Goal: Task Accomplishment & Management: Complete application form

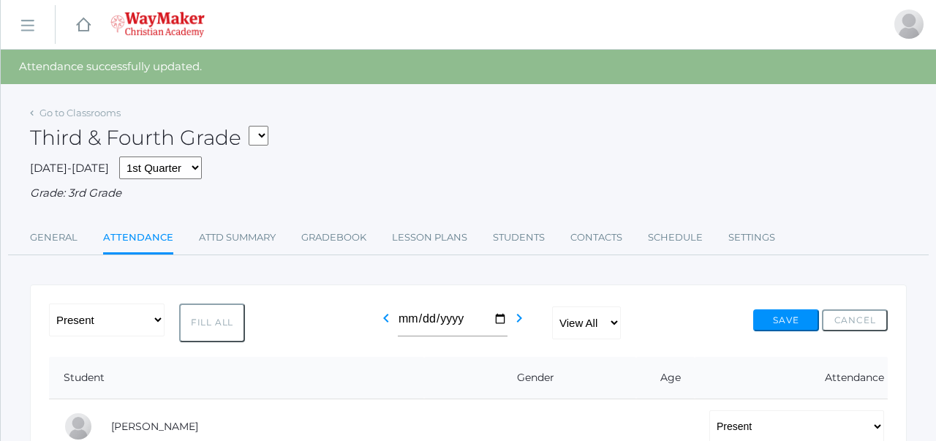
click at [259, 139] on select "03ELEM - Language Arts 3/4 03ELEM - History 3/4 03ELEM - Science 3/4 03ELEM - M…" at bounding box center [259, 136] width 20 height 20
select select "2573"
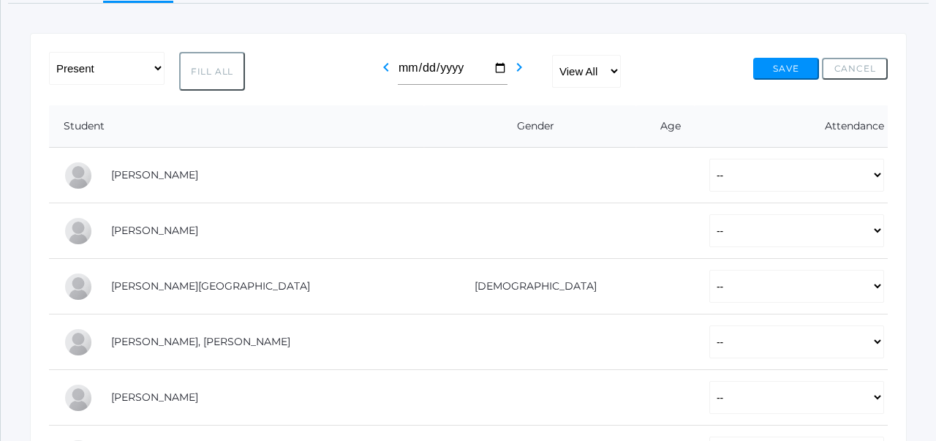
scroll to position [72, 0]
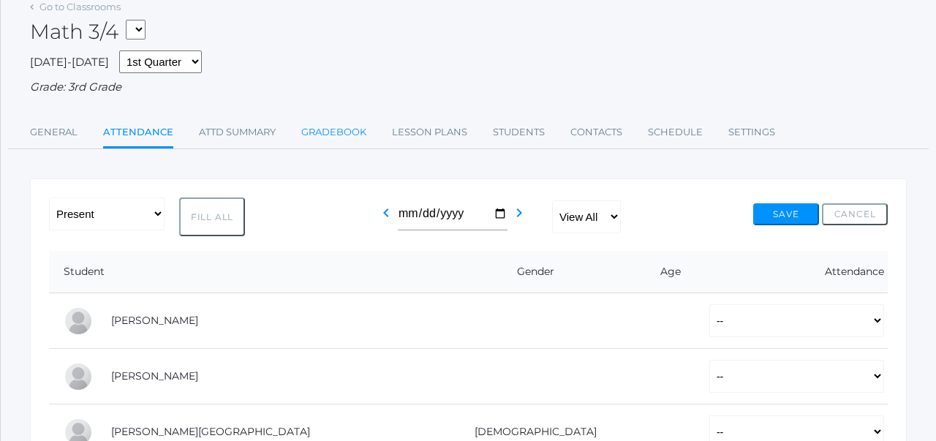
click at [344, 132] on link "Gradebook" at bounding box center [333, 132] width 65 height 29
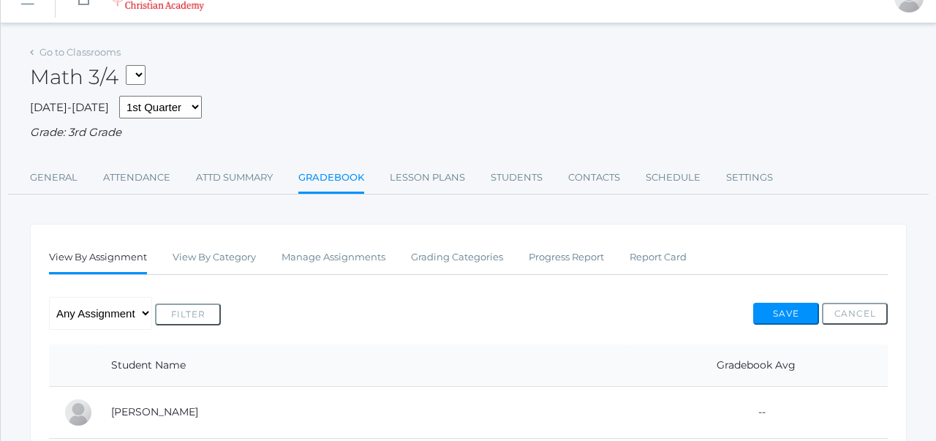
scroll to position [38, 0]
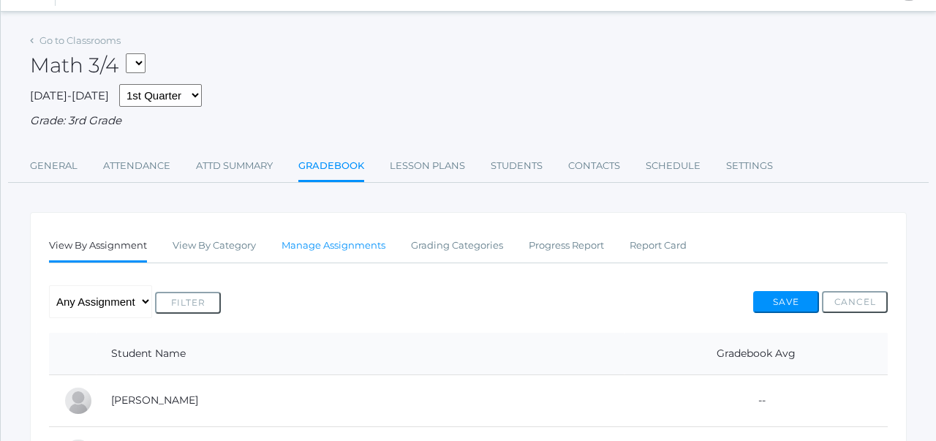
click at [322, 240] on link "Manage Assignments" at bounding box center [333, 245] width 104 height 29
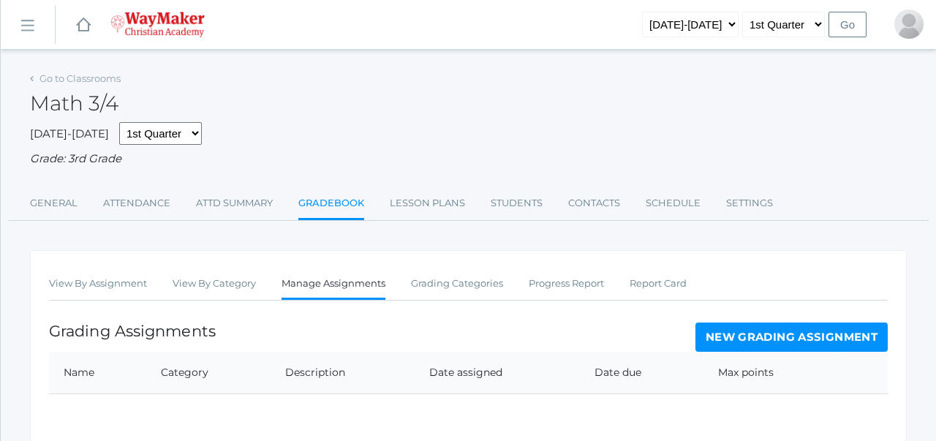
click at [727, 339] on link "New Grading Assignment" at bounding box center [791, 336] width 192 height 29
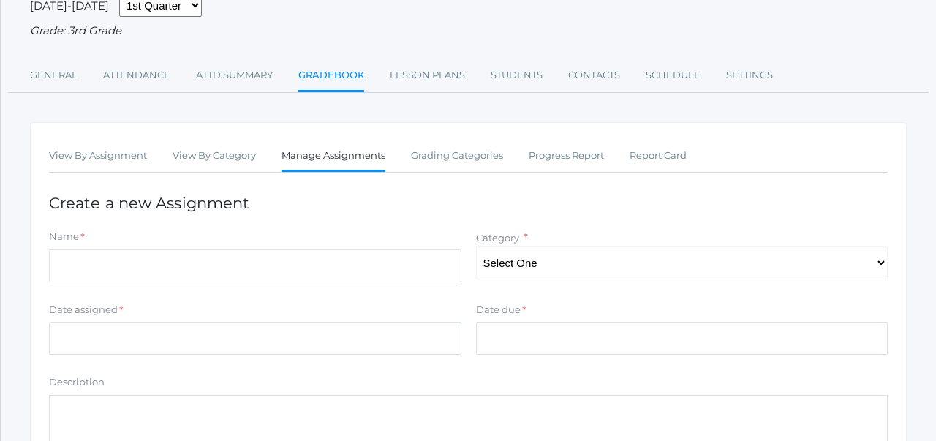
scroll to position [127, 0]
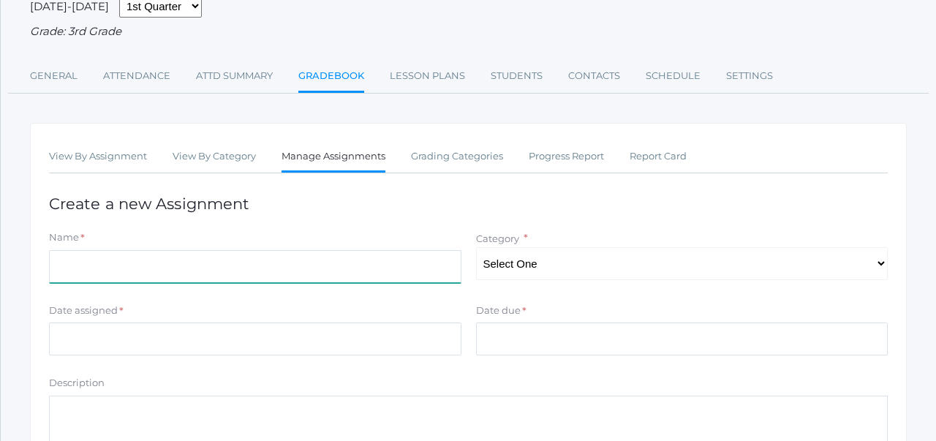
click at [386, 265] on input "Name" at bounding box center [255, 266] width 412 height 33
type input "Q"
click at [56, 265] on input "Inequalities/Rounding/Estimating Sums and Differences Quiz" at bounding box center [255, 266] width 412 height 33
type input "Place Value/Inequalities/Rounding/Estimating Sums and Differences Quiz"
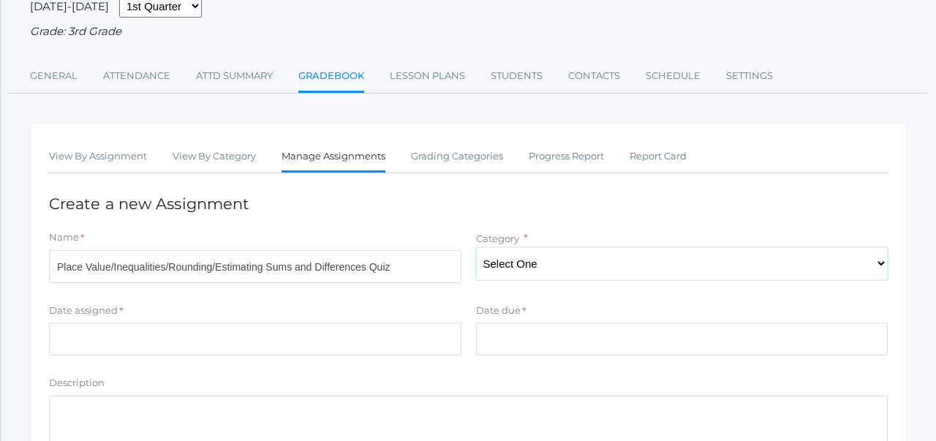
click at [594, 254] on select "Select One Participation/Practice Assignments Summative Assessments" at bounding box center [682, 263] width 412 height 33
select select "1198"
click at [426, 354] on input "Date assigned" at bounding box center [255, 338] width 412 height 33
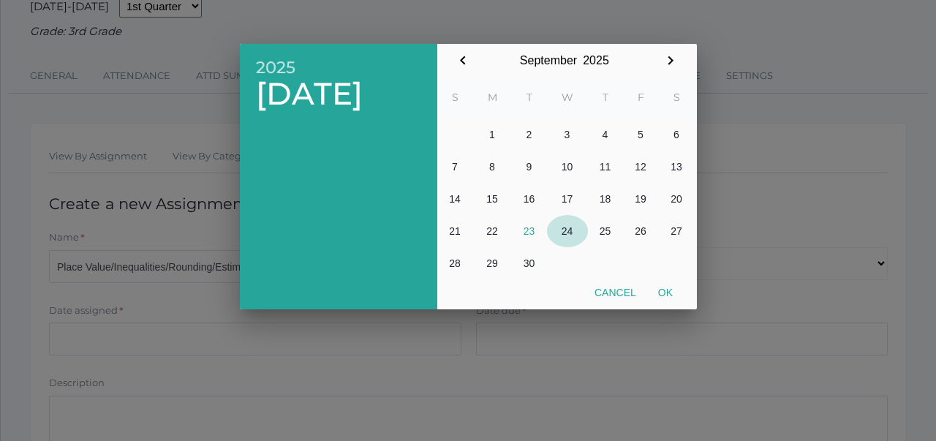
click at [564, 232] on button "24" at bounding box center [567, 231] width 41 height 32
click at [666, 289] on button "Ok" at bounding box center [665, 292] width 37 height 26
type input "2025-09-24"
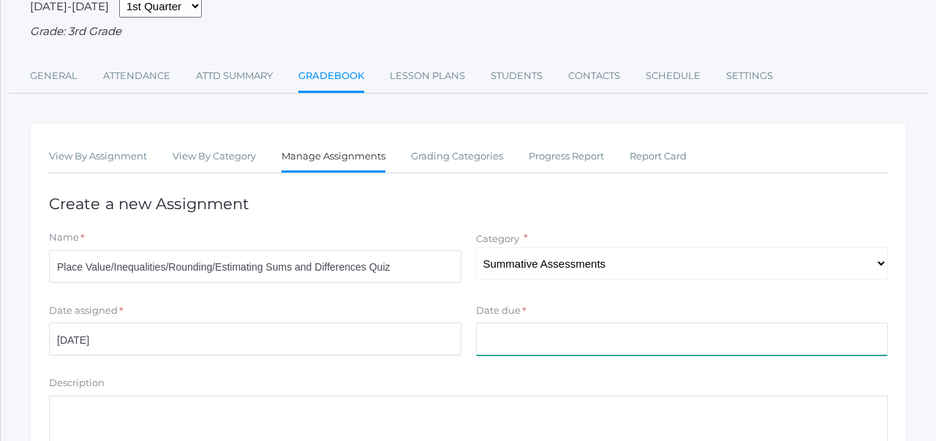
click at [610, 332] on input "Date due" at bounding box center [682, 338] width 412 height 33
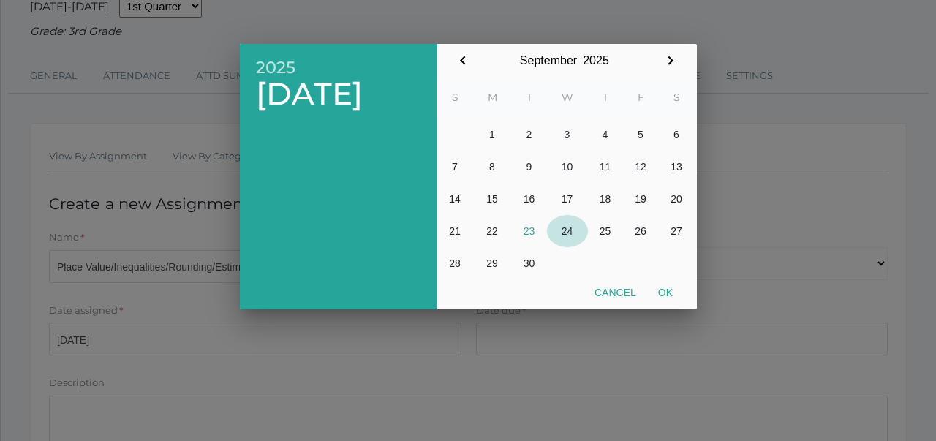
click at [572, 228] on button "24" at bounding box center [567, 231] width 41 height 32
click at [670, 292] on button "Ok" at bounding box center [665, 292] width 37 height 26
type input "2025-09-24"
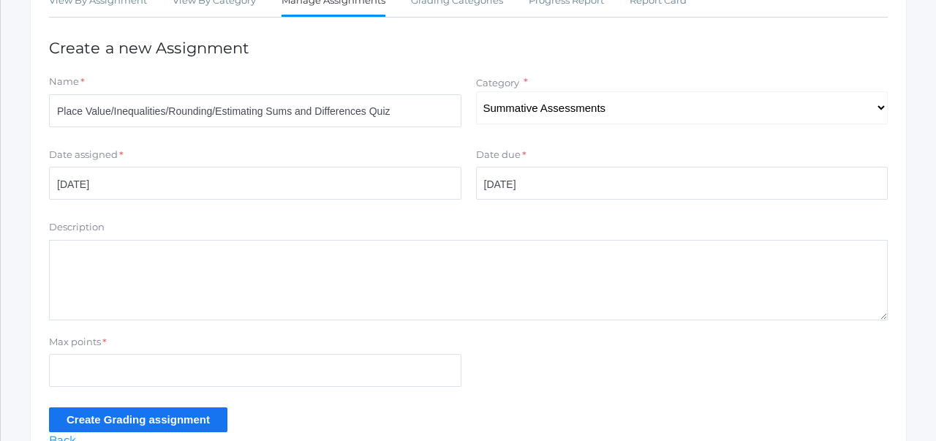
scroll to position [341, 0]
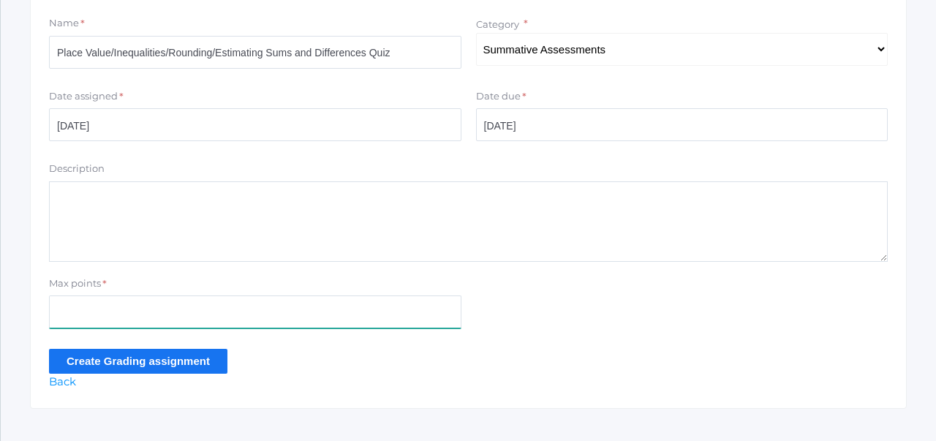
click at [213, 309] on input "Max points" at bounding box center [255, 311] width 412 height 33
type input "2"
type input "9"
click at [209, 363] on input "Create Grading assignment" at bounding box center [138, 361] width 178 height 24
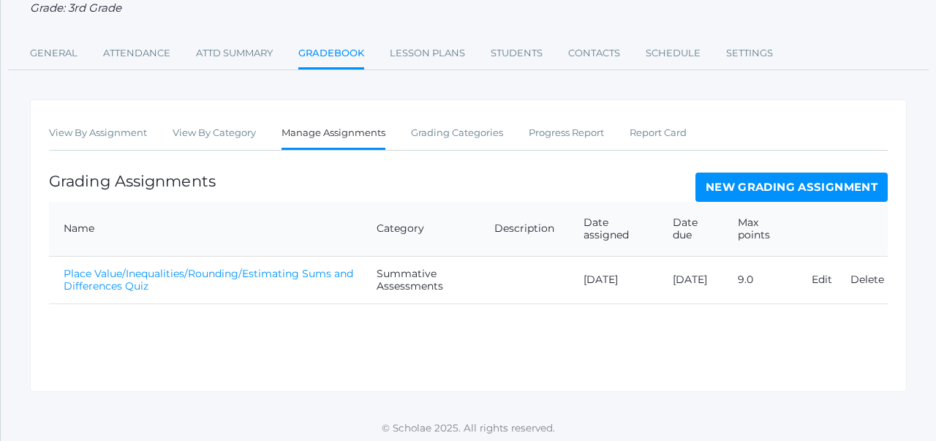
scroll to position [189, 0]
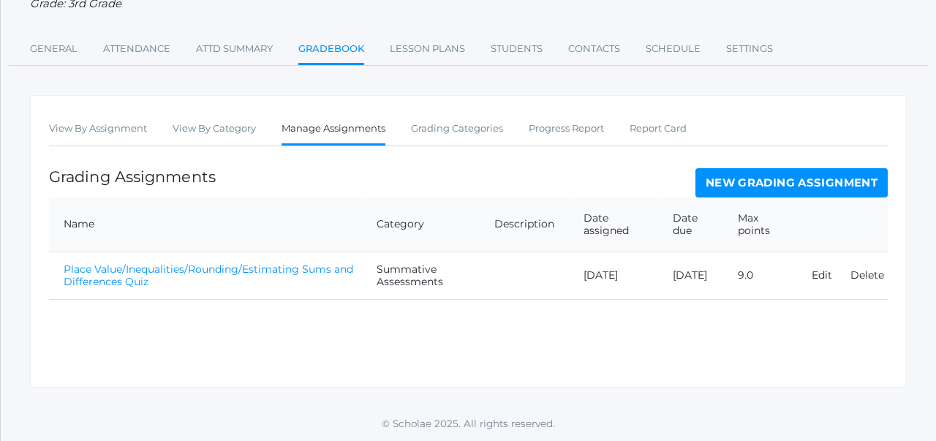
click at [255, 222] on th "Name" at bounding box center [205, 224] width 313 height 55
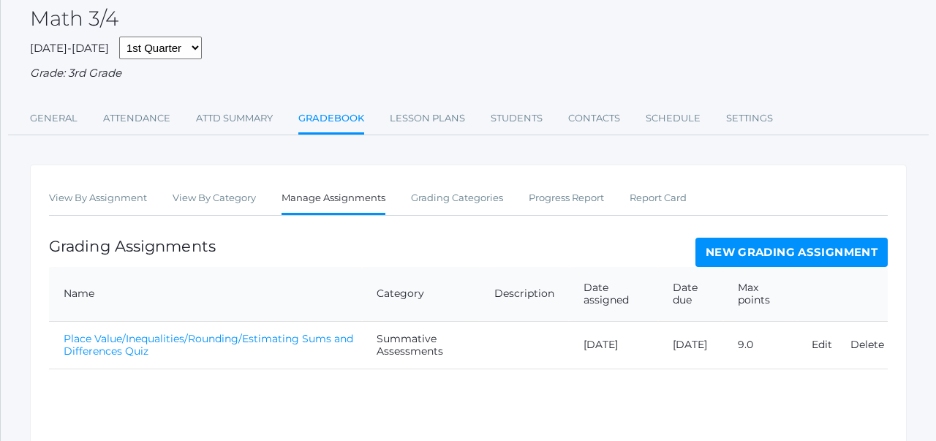
scroll to position [0, 0]
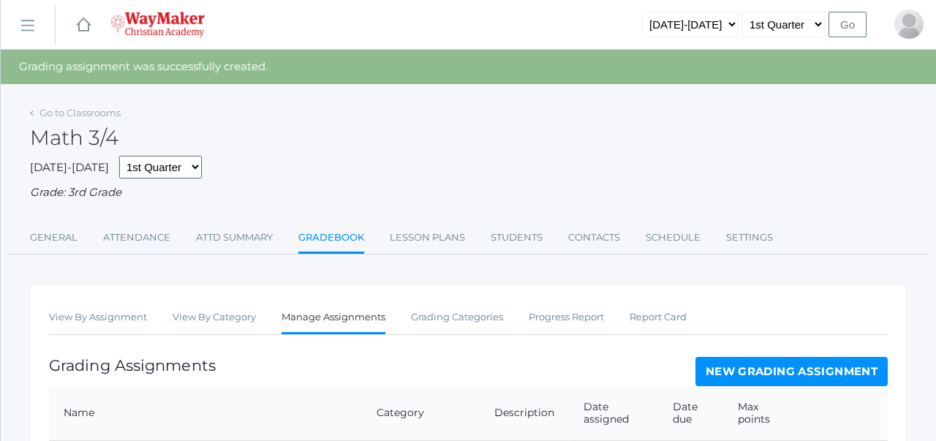
click at [159, 170] on select "1st Quarter 2nd Quarter 3rd Quarter 4th Quarter" at bounding box center [160, 167] width 83 height 23
click at [114, 117] on link "Go to Classrooms" at bounding box center [79, 113] width 81 height 12
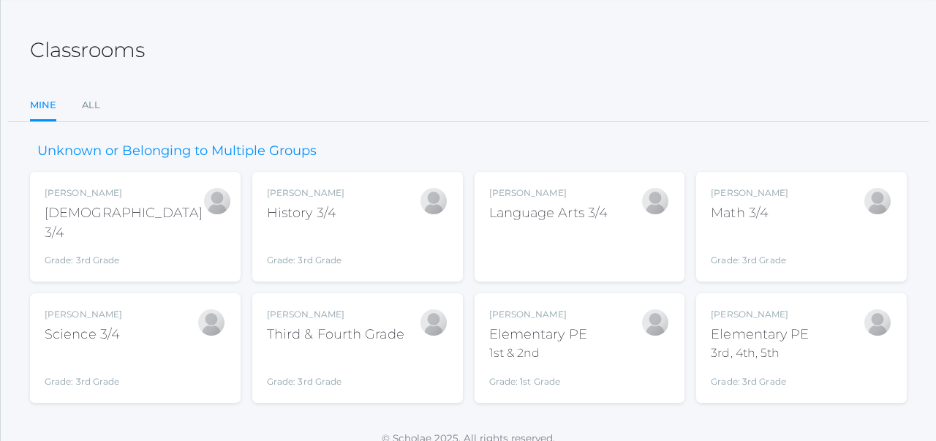
scroll to position [68, 0]
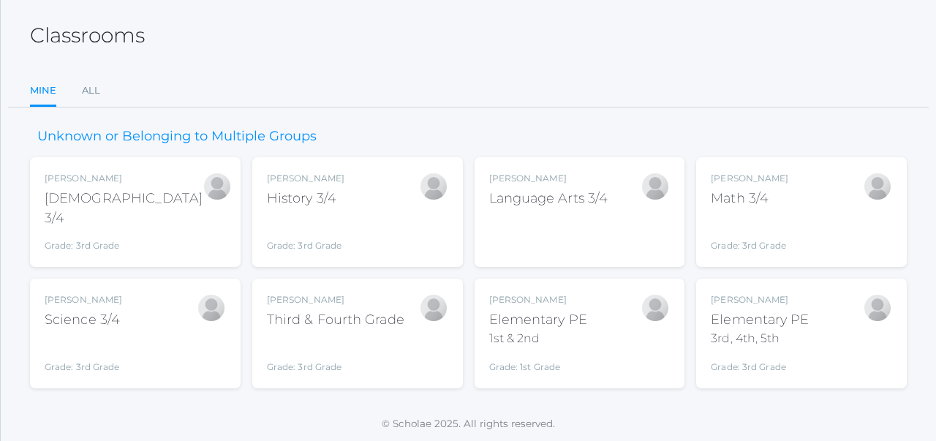
click at [142, 210] on div "Joshua Bennett Bible 3/4 Grade: 3rd Grade 03ELEM" at bounding box center [135, 212] width 181 height 80
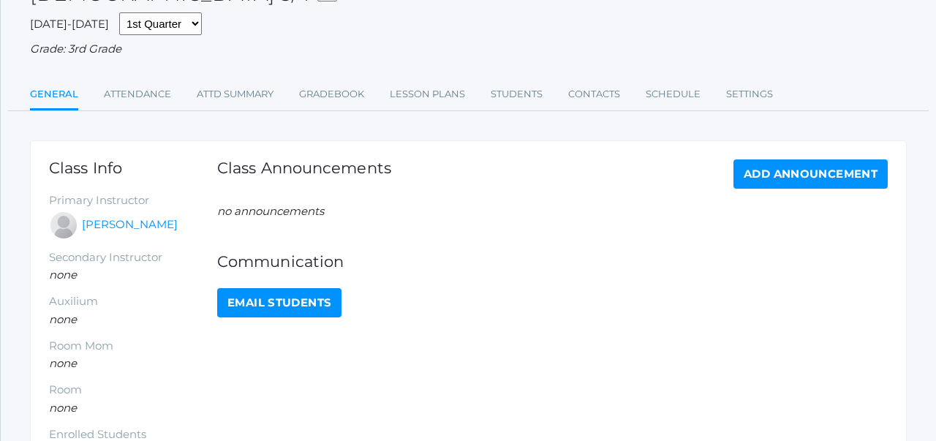
scroll to position [162, 0]
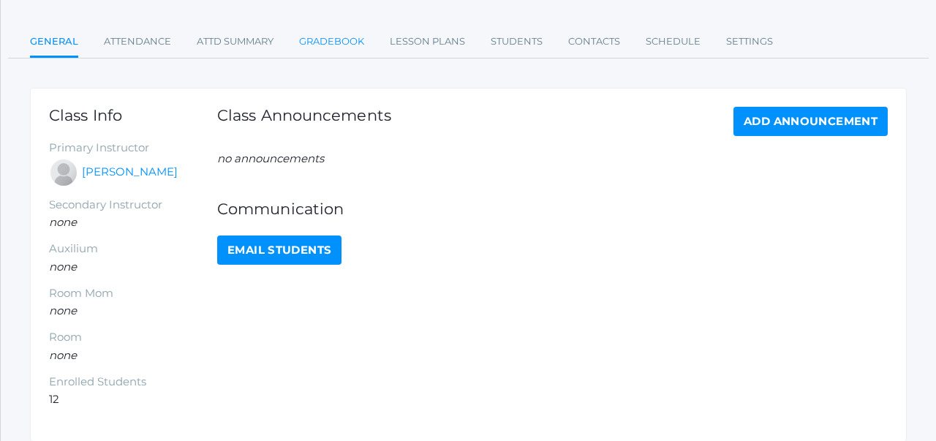
click at [326, 45] on link "Gradebook" at bounding box center [331, 41] width 65 height 29
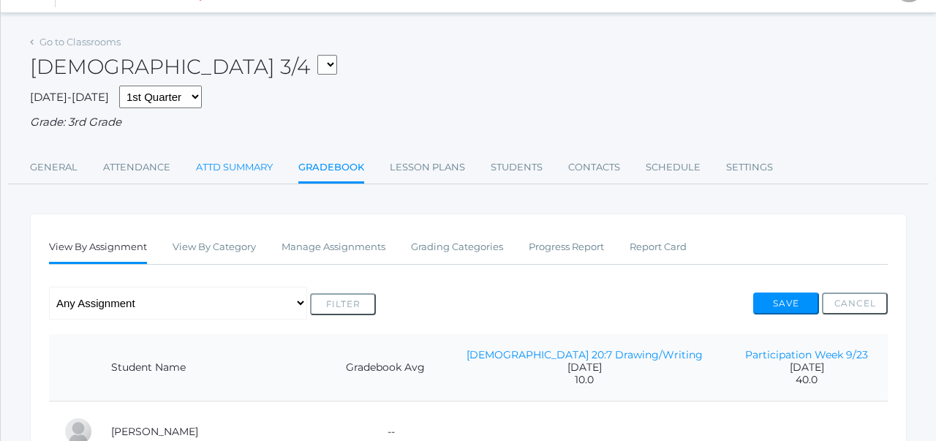
scroll to position [30, 0]
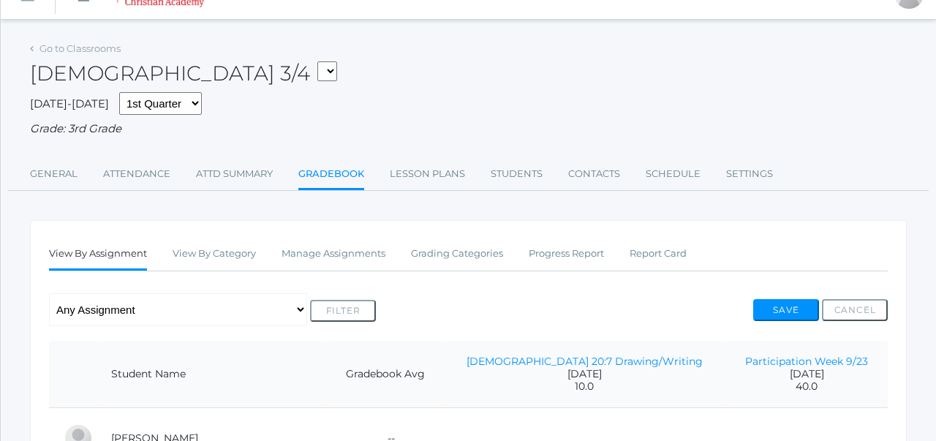
click at [317, 74] on select "03ELEM - Language Arts 3/4 03ELEM - History 3/4 03ELEM - Science 3/4 03ELEM - M…" at bounding box center [327, 71] width 20 height 20
select select "2612"
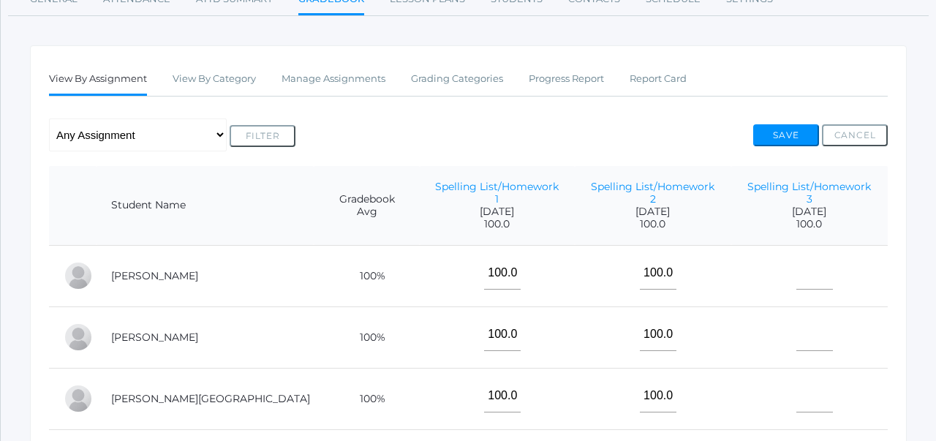
scroll to position [199, 0]
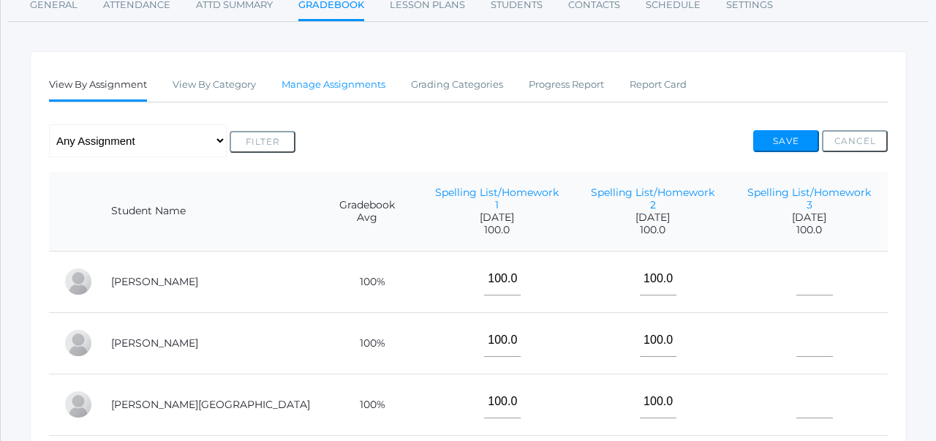
click at [317, 80] on link "Manage Assignments" at bounding box center [333, 84] width 104 height 29
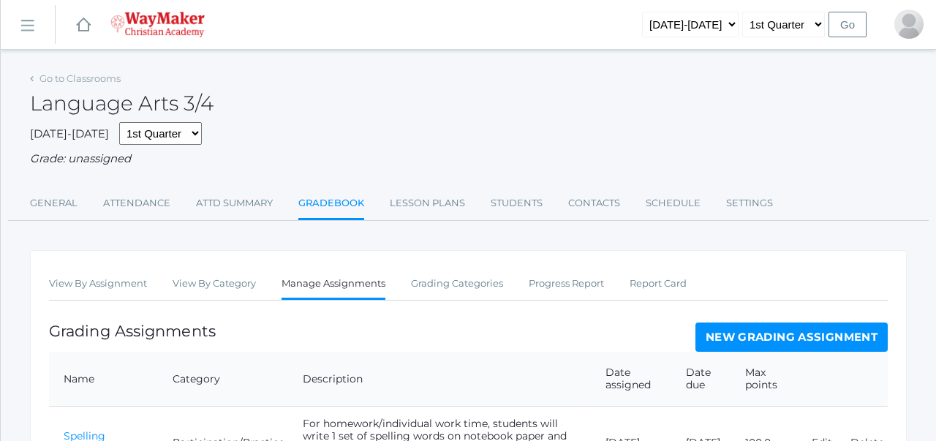
click at [714, 335] on link "New Grading Assignment" at bounding box center [791, 336] width 192 height 29
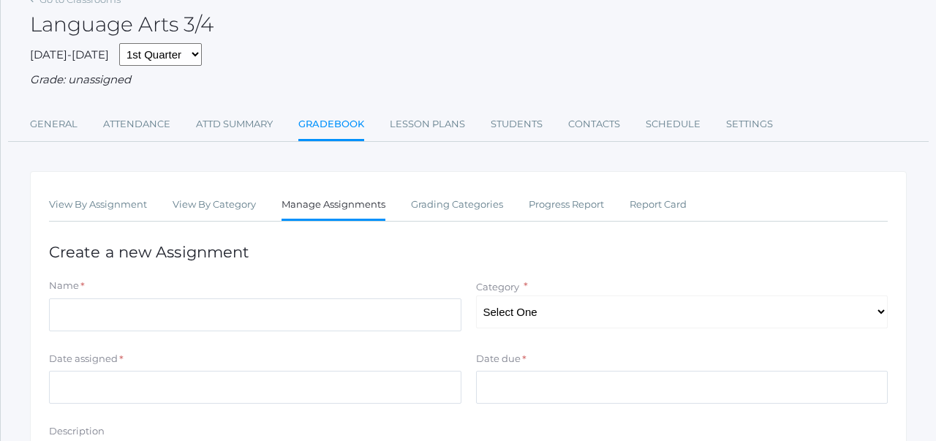
scroll to position [83, 0]
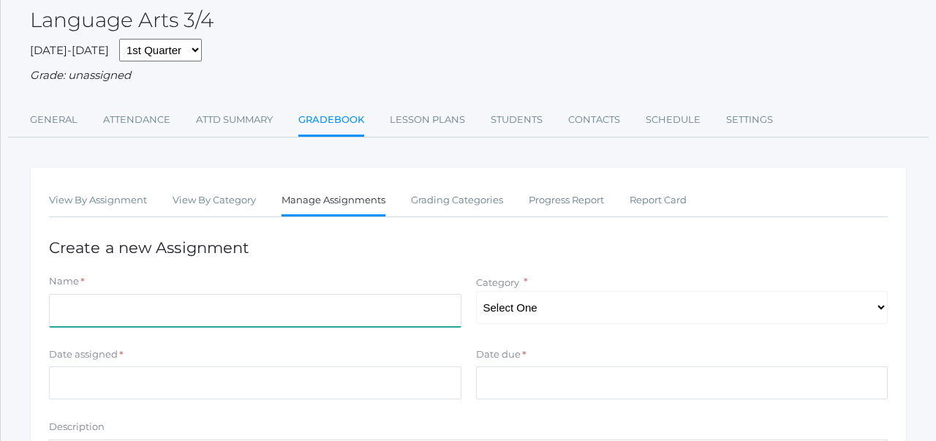
click at [408, 302] on input "Name" at bounding box center [255, 310] width 412 height 33
type input "Language Participation"
click at [526, 316] on select "Select One Participation/Practice Assignments Summative Assessments" at bounding box center [682, 307] width 412 height 33
select select "1247"
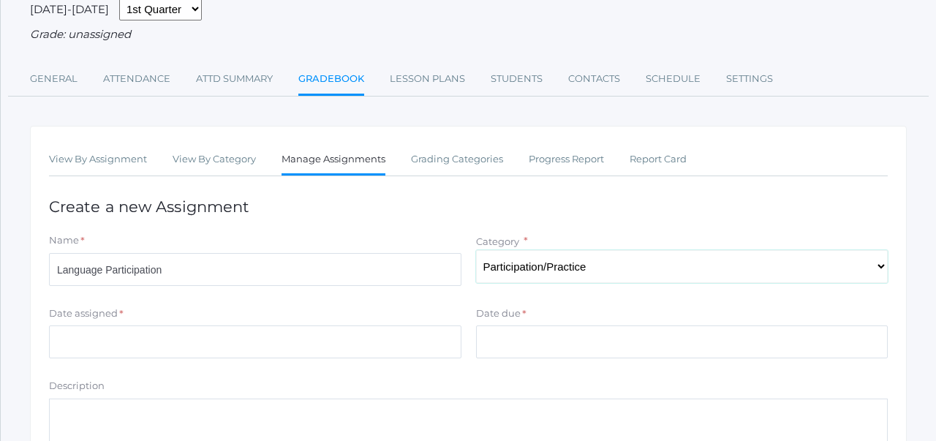
scroll to position [144, 0]
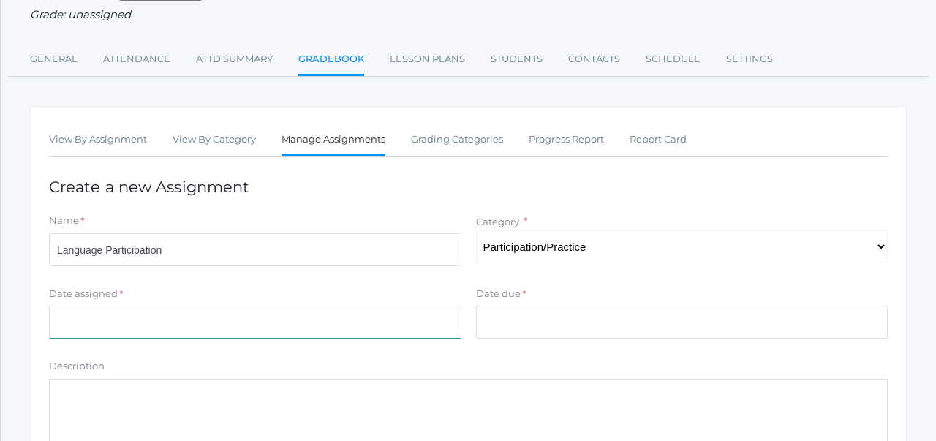
click at [396, 331] on input "Date assigned" at bounding box center [255, 322] width 412 height 33
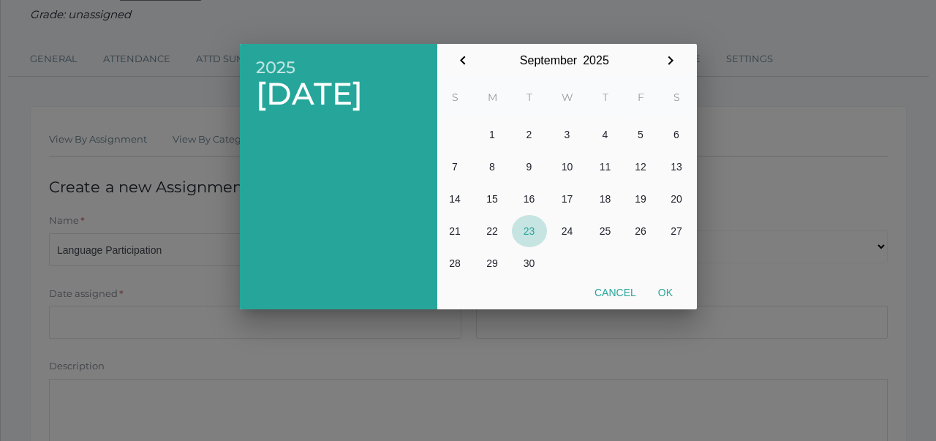
click at [531, 228] on button "23" at bounding box center [529, 231] width 35 height 32
click at [663, 287] on button "Ok" at bounding box center [665, 292] width 37 height 26
type input "2025-09-23"
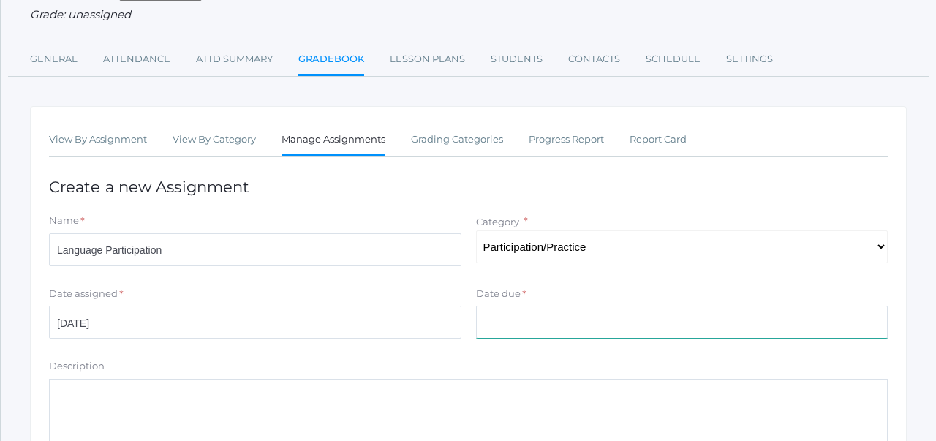
click at [640, 315] on input "Date due" at bounding box center [682, 322] width 412 height 33
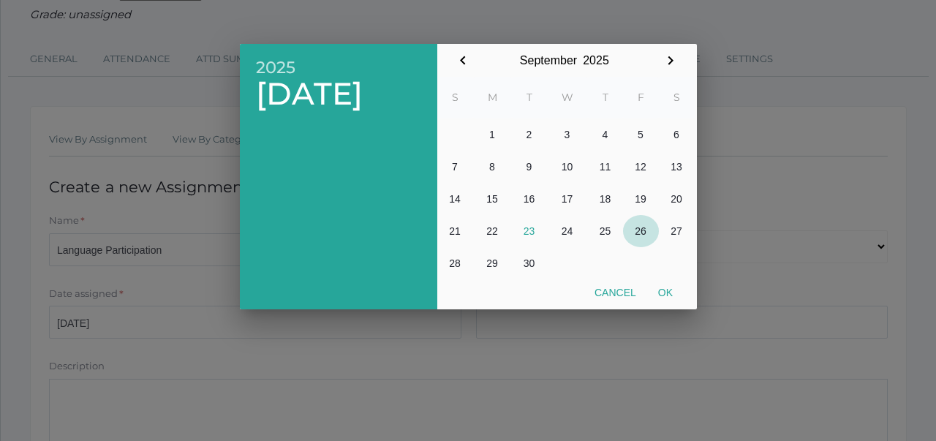
click at [640, 230] on button "26" at bounding box center [641, 231] width 36 height 32
click at [660, 287] on button "Ok" at bounding box center [665, 292] width 37 height 26
type input "2025-09-26"
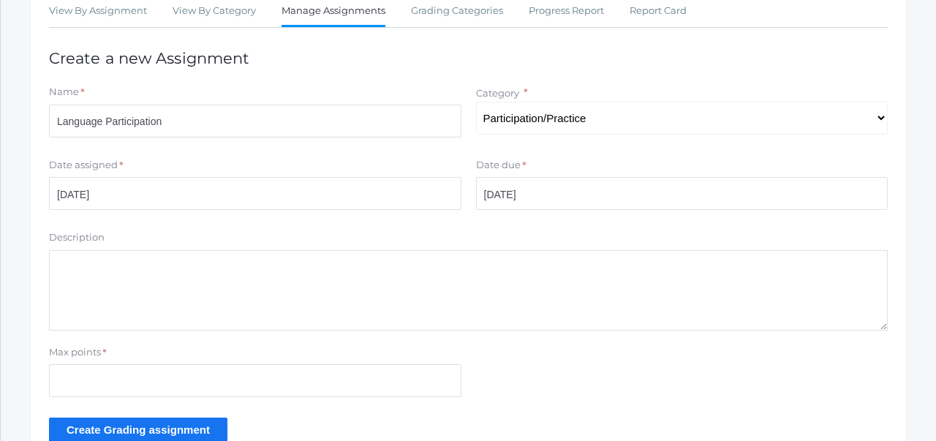
scroll to position [279, 0]
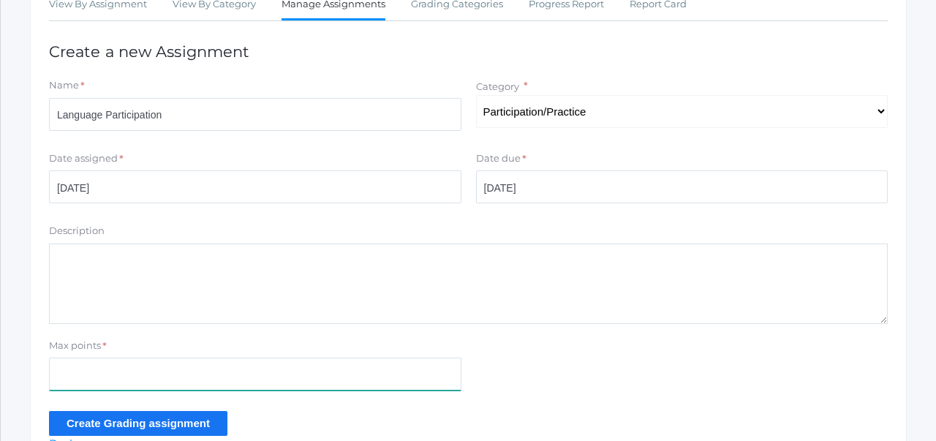
click at [207, 371] on input "Max points" at bounding box center [255, 373] width 412 height 33
type input "40"
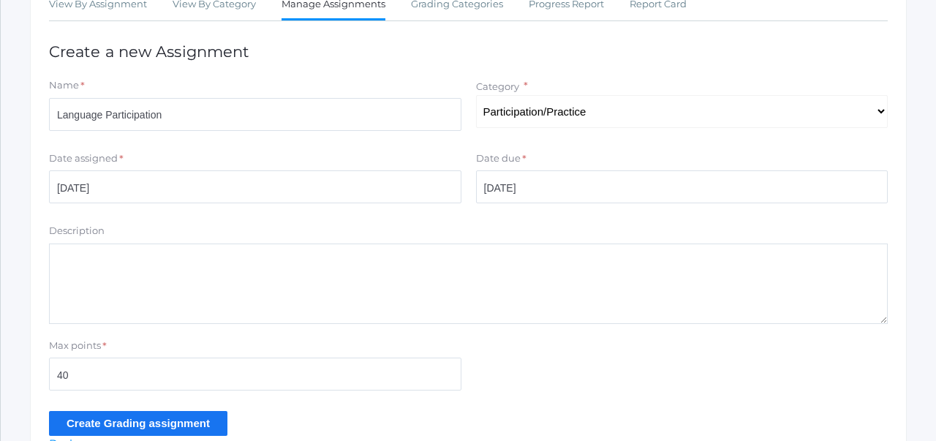
click at [179, 422] on input "Create Grading assignment" at bounding box center [138, 423] width 178 height 24
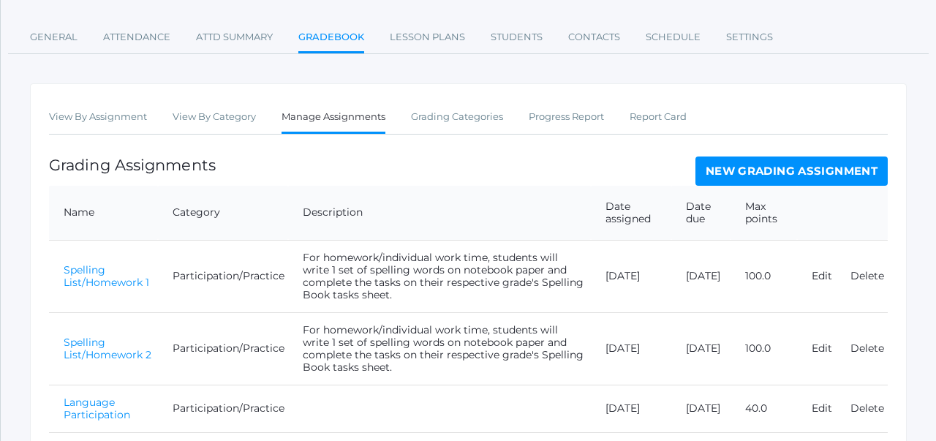
scroll to position [201, 0]
